Goal: Connect with others: Connect with others

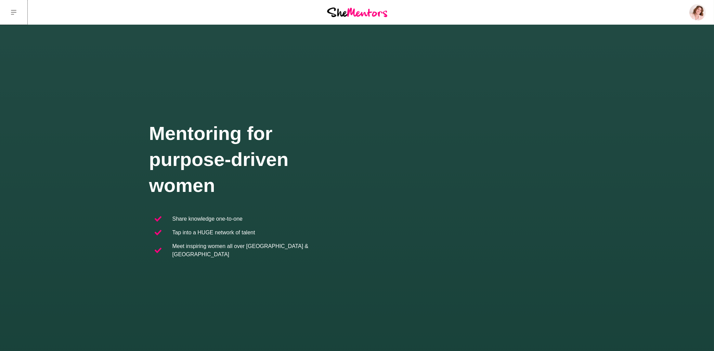
click at [13, 12] on icon at bounding box center [13, 12] width 5 height 5
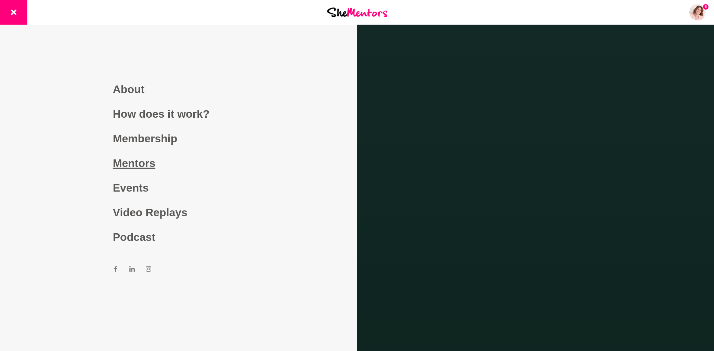
click at [154, 168] on link "Mentors" at bounding box center [178, 163] width 131 height 25
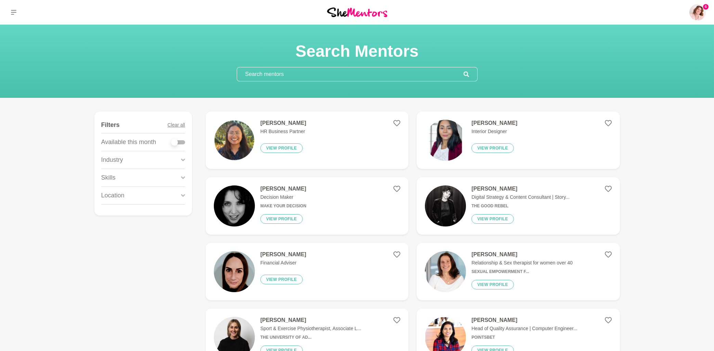
click at [280, 73] on input "text" at bounding box center [350, 74] width 227 height 14
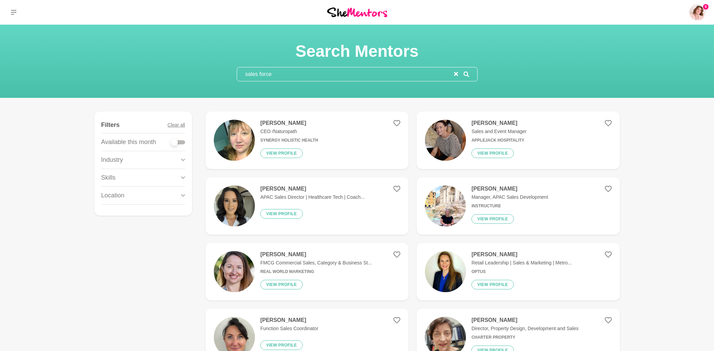
click at [257, 75] on input "sales force" at bounding box center [345, 74] width 217 height 14
click at [260, 75] on input "sales force" at bounding box center [345, 74] width 217 height 14
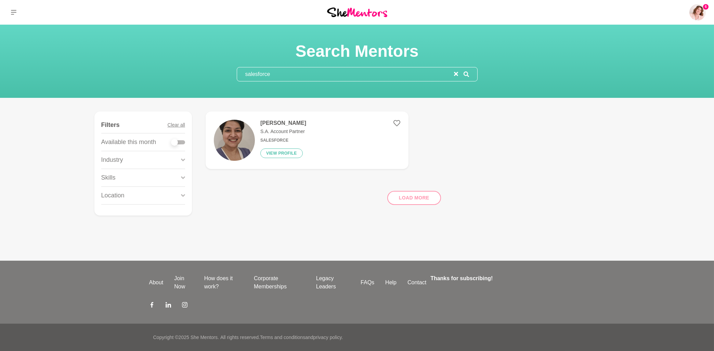
type input "salesforce"
click at [269, 125] on h4 "[PERSON_NAME]" at bounding box center [284, 123] width 46 height 7
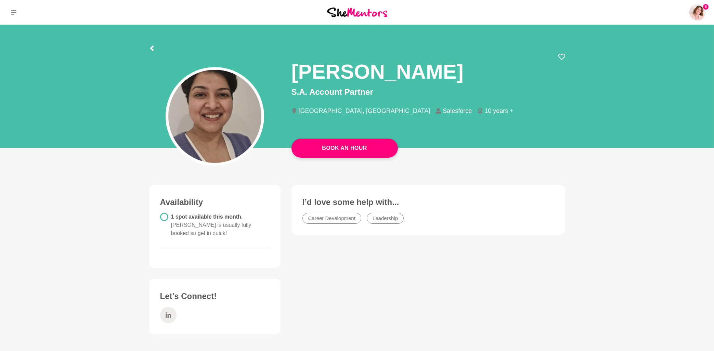
click at [174, 307] on span at bounding box center [168, 315] width 16 height 16
